Goal: Check status

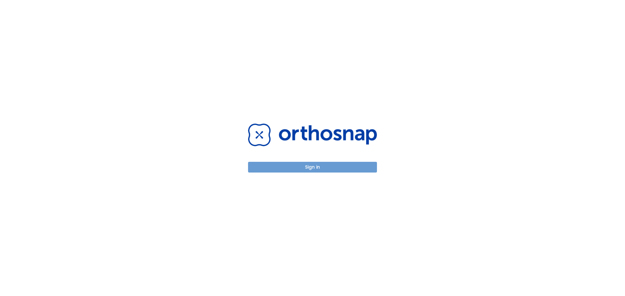
click at [309, 167] on button "Sign in" at bounding box center [312, 167] width 129 height 11
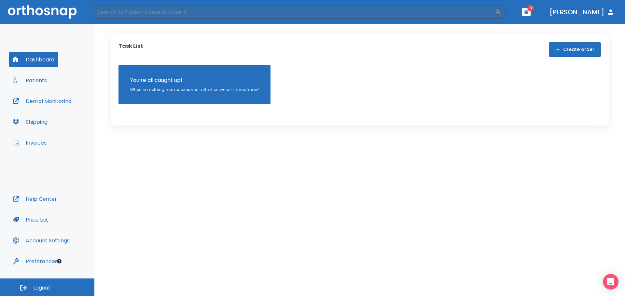
click at [26, 78] on button "Patients" at bounding box center [30, 81] width 42 height 16
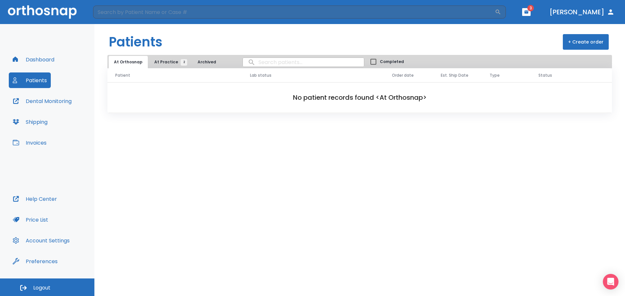
click at [45, 58] on button "Dashboard" at bounding box center [33, 60] width 49 height 16
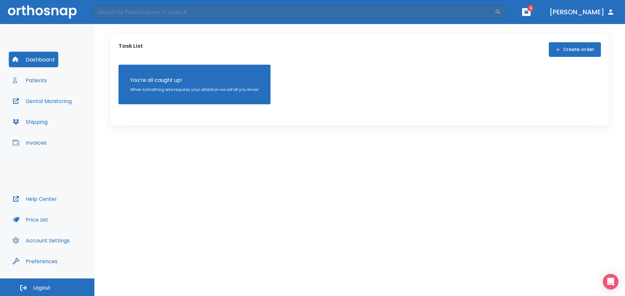
click at [37, 80] on button "Patients" at bounding box center [30, 81] width 42 height 16
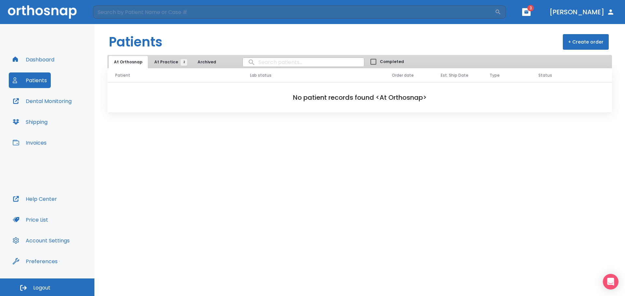
click at [165, 63] on span "At Practice 2" at bounding box center [169, 62] width 30 height 6
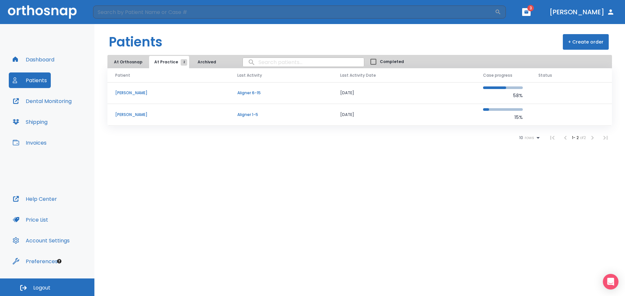
click at [131, 112] on p "[PERSON_NAME]" at bounding box center [168, 115] width 106 height 6
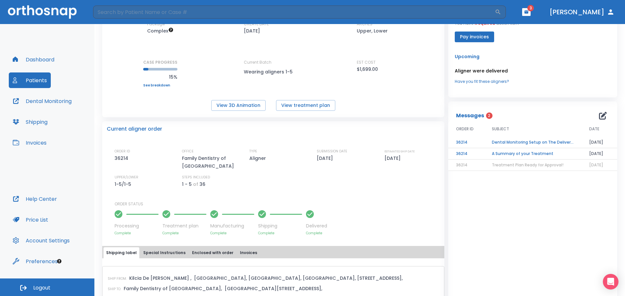
scroll to position [65, 0]
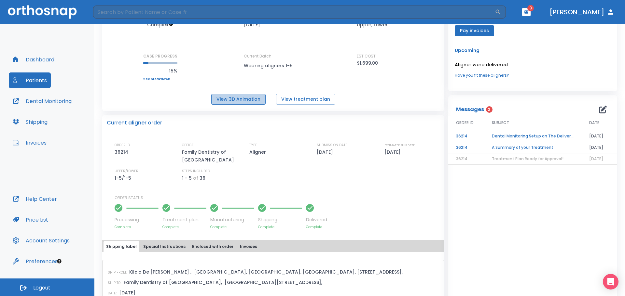
click at [236, 99] on button "View 3D Animation" at bounding box center [238, 99] width 54 height 11
